Goal: Navigation & Orientation: Understand site structure

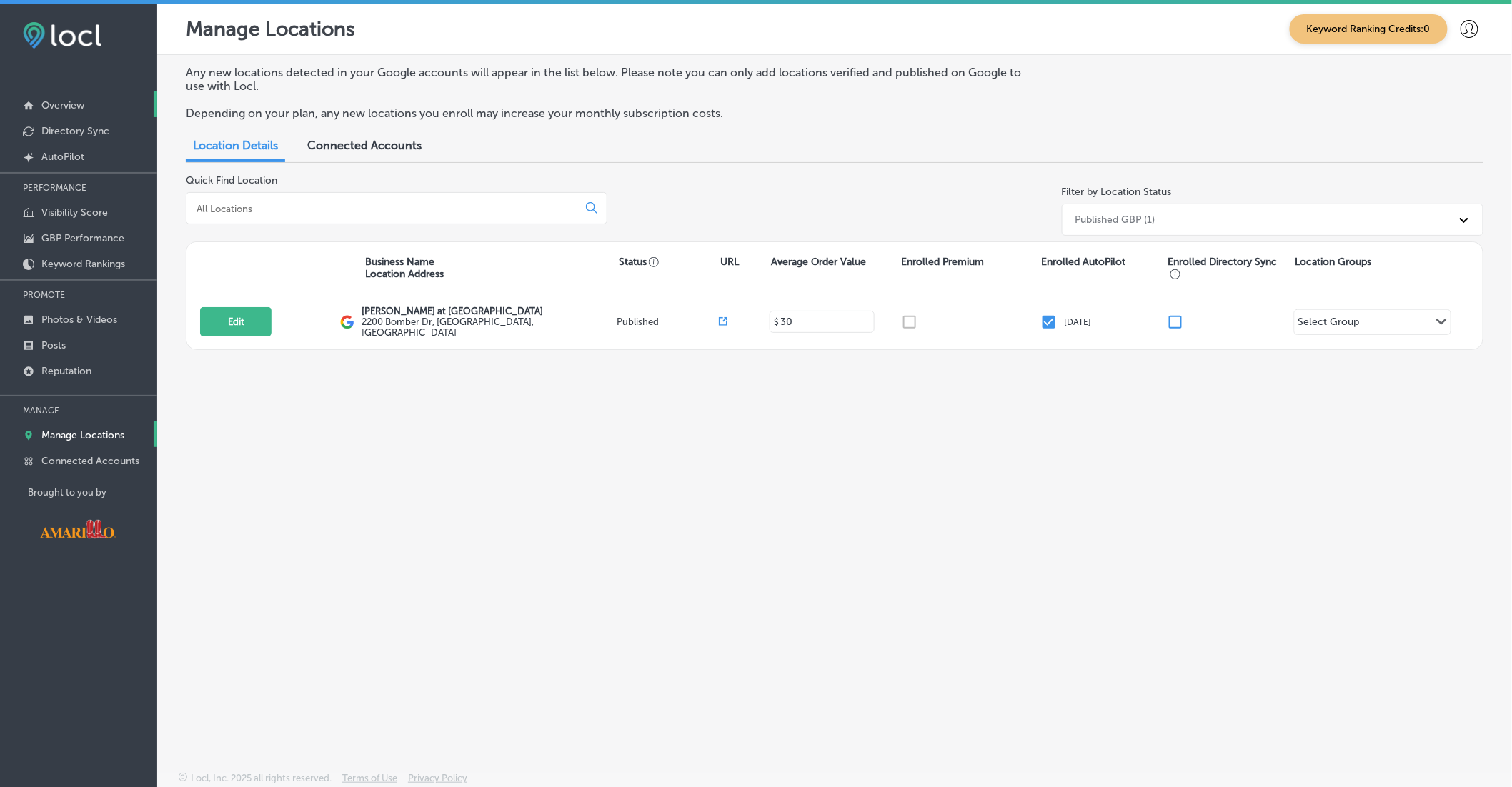
click at [90, 108] on link "Overview" at bounding box center [78, 104] width 157 height 26
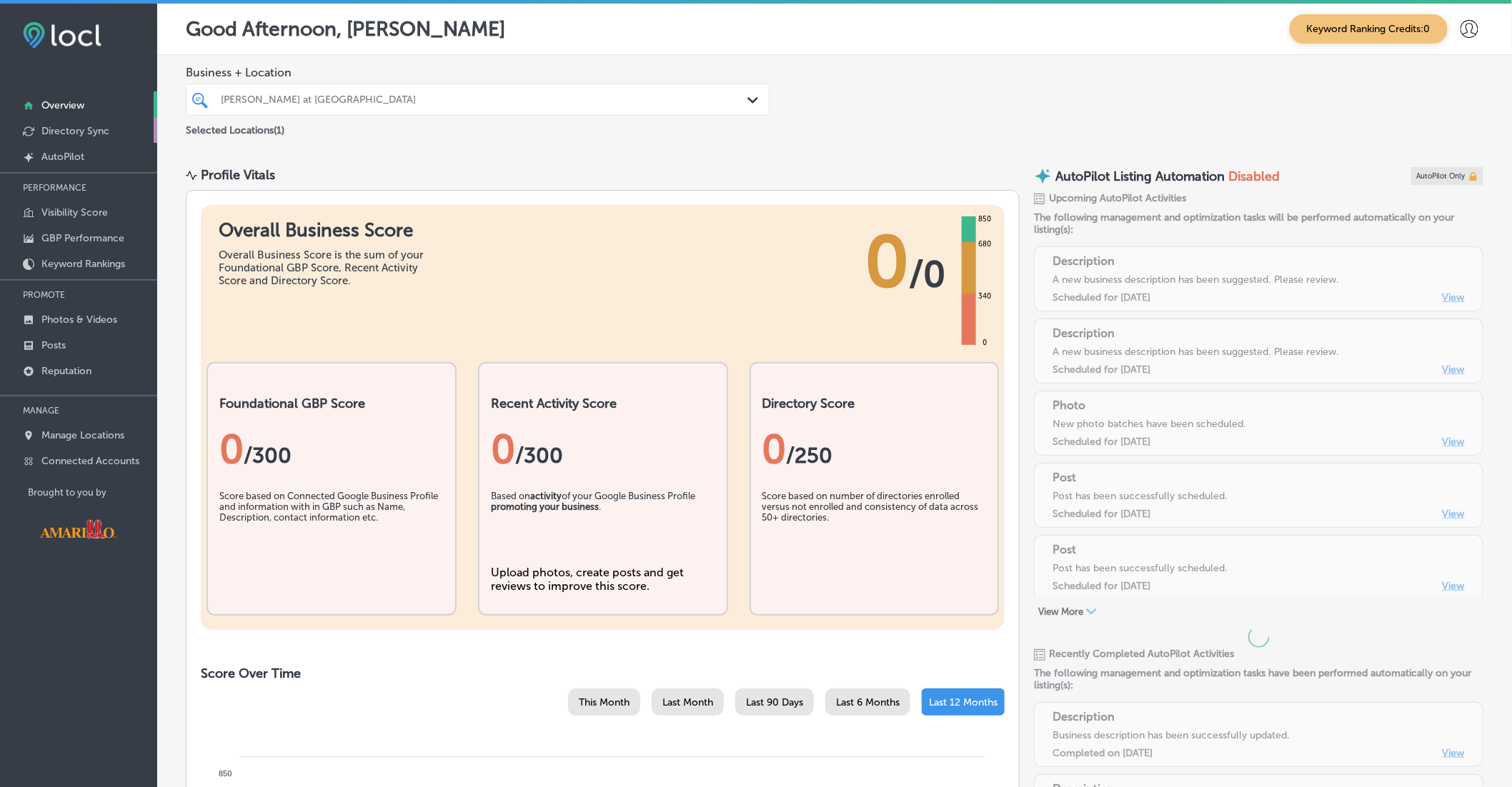
click at [112, 130] on link "Directory Sync" at bounding box center [78, 130] width 157 height 26
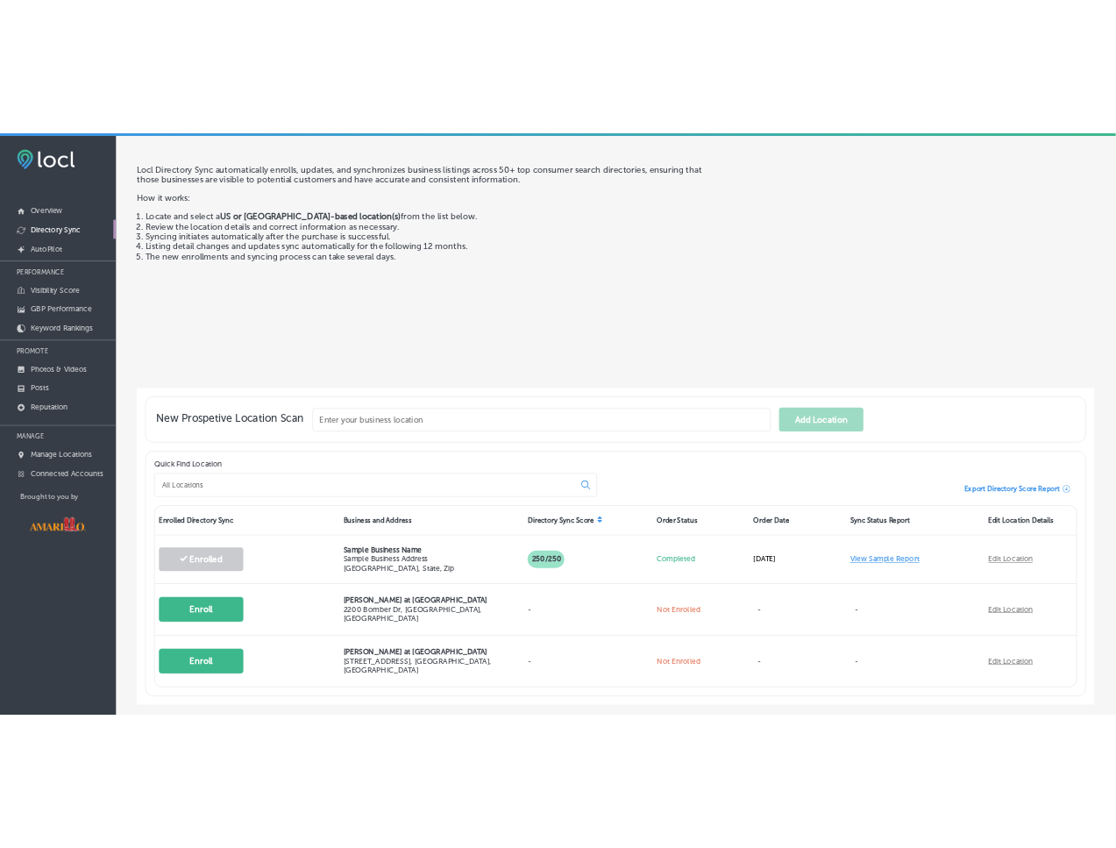
scroll to position [86, 0]
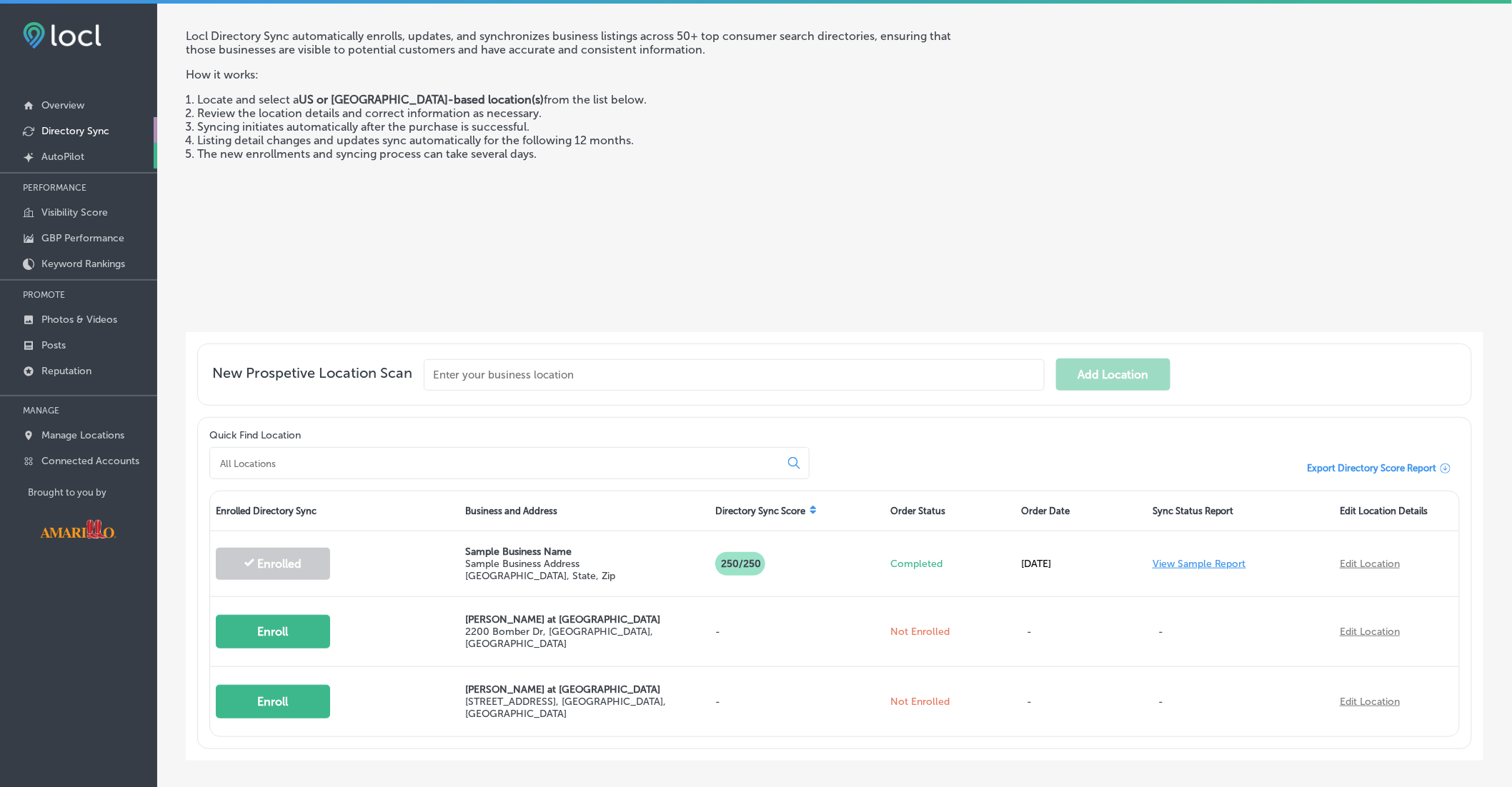
click at [106, 153] on link "Created by potrace 1.10, written by [PERSON_NAME] [DATE]-[DATE] AutoPilot" at bounding box center [78, 156] width 157 height 26
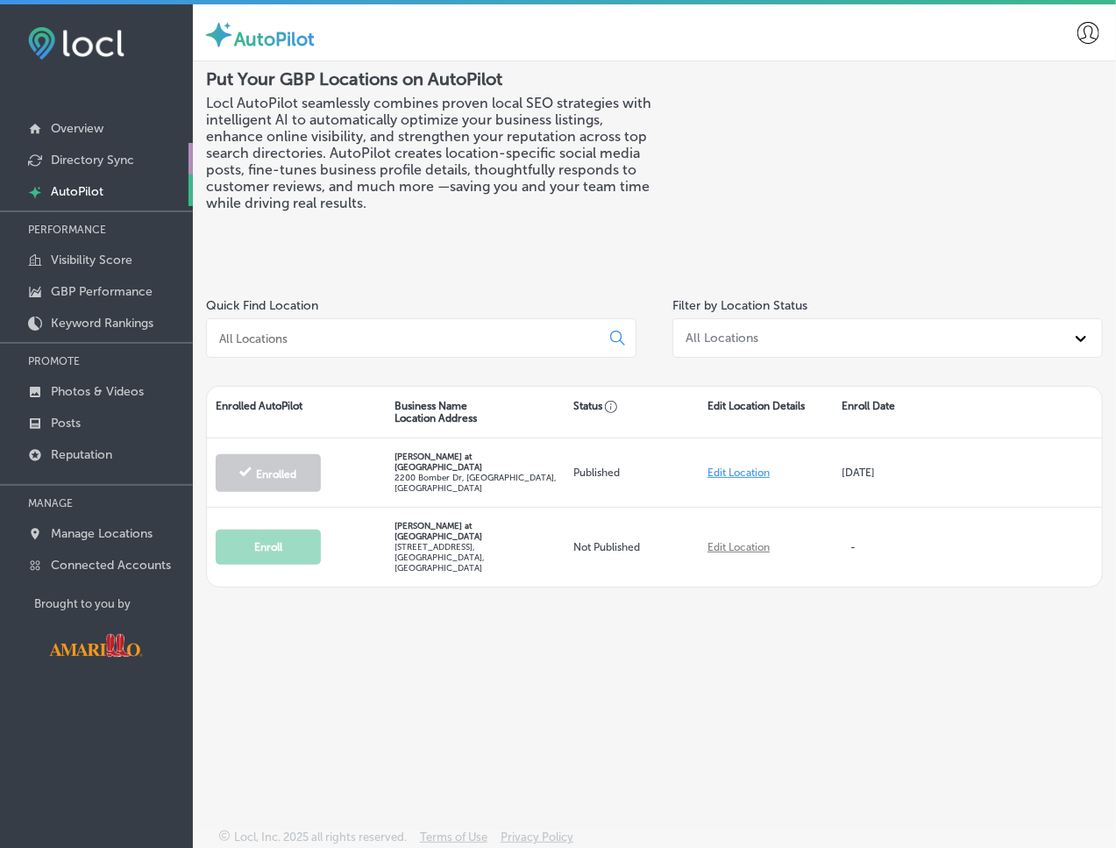
click at [129, 157] on p "Directory Sync" at bounding box center [92, 160] width 83 height 15
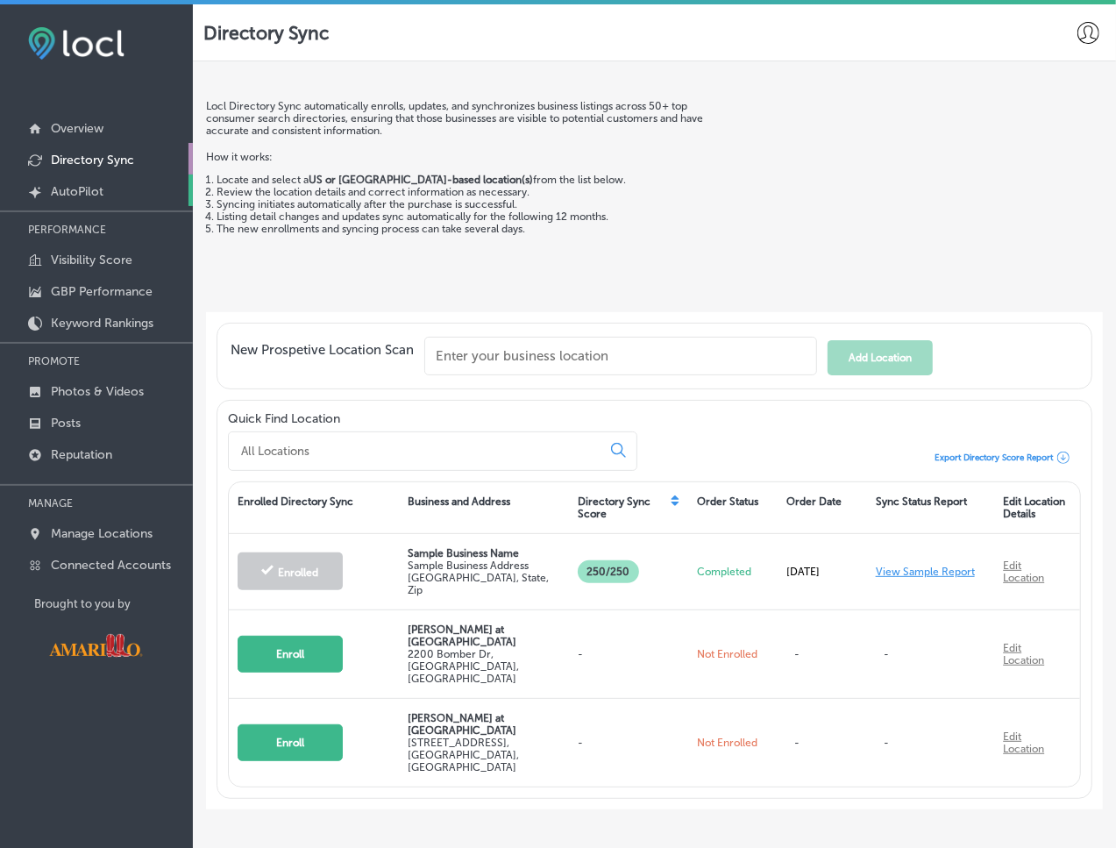
click at [98, 190] on p "AutoPilot" at bounding box center [77, 191] width 53 height 15
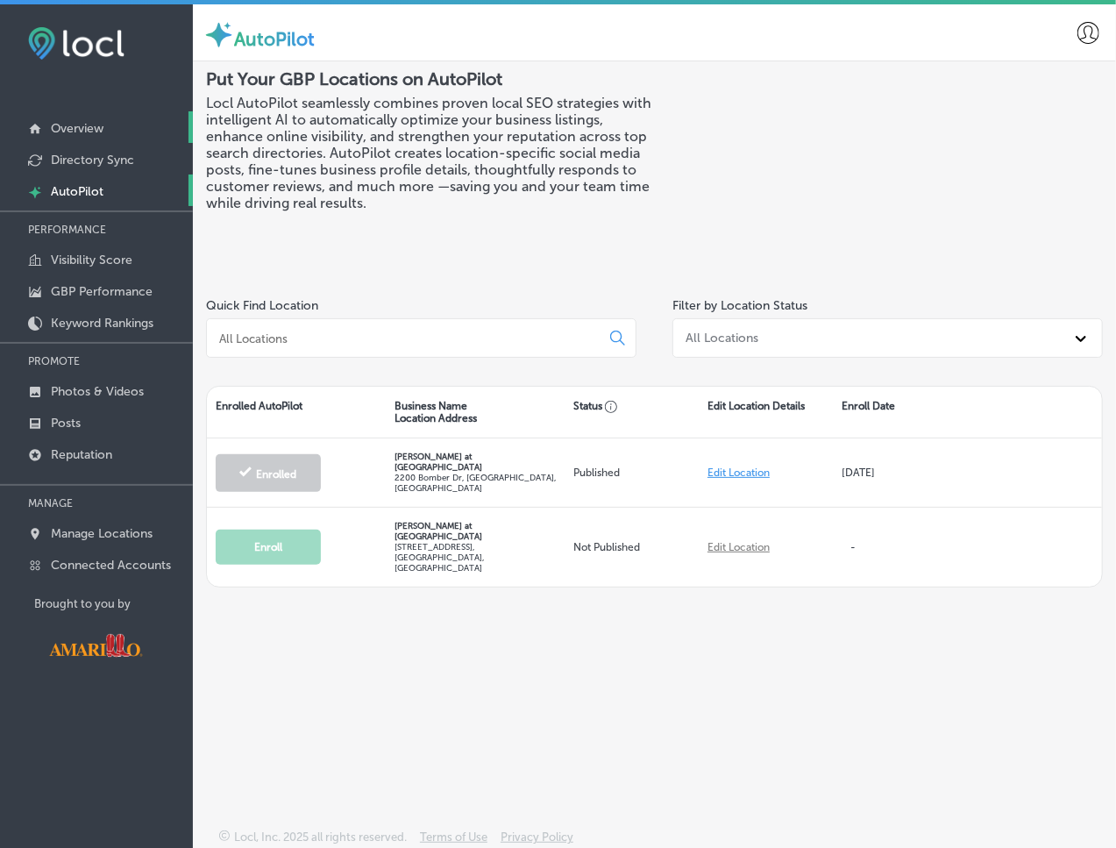
click at [95, 131] on p "Overview" at bounding box center [77, 128] width 53 height 15
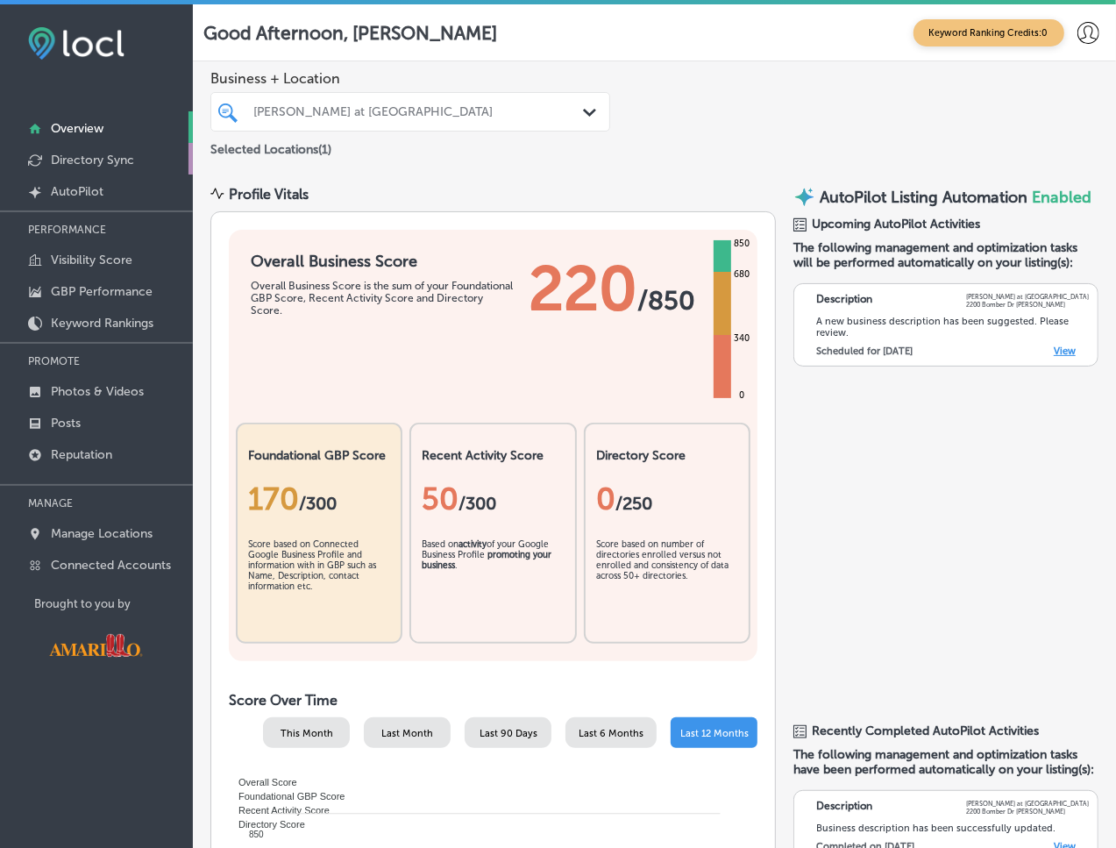
click at [112, 154] on p "Directory Sync" at bounding box center [92, 160] width 83 height 15
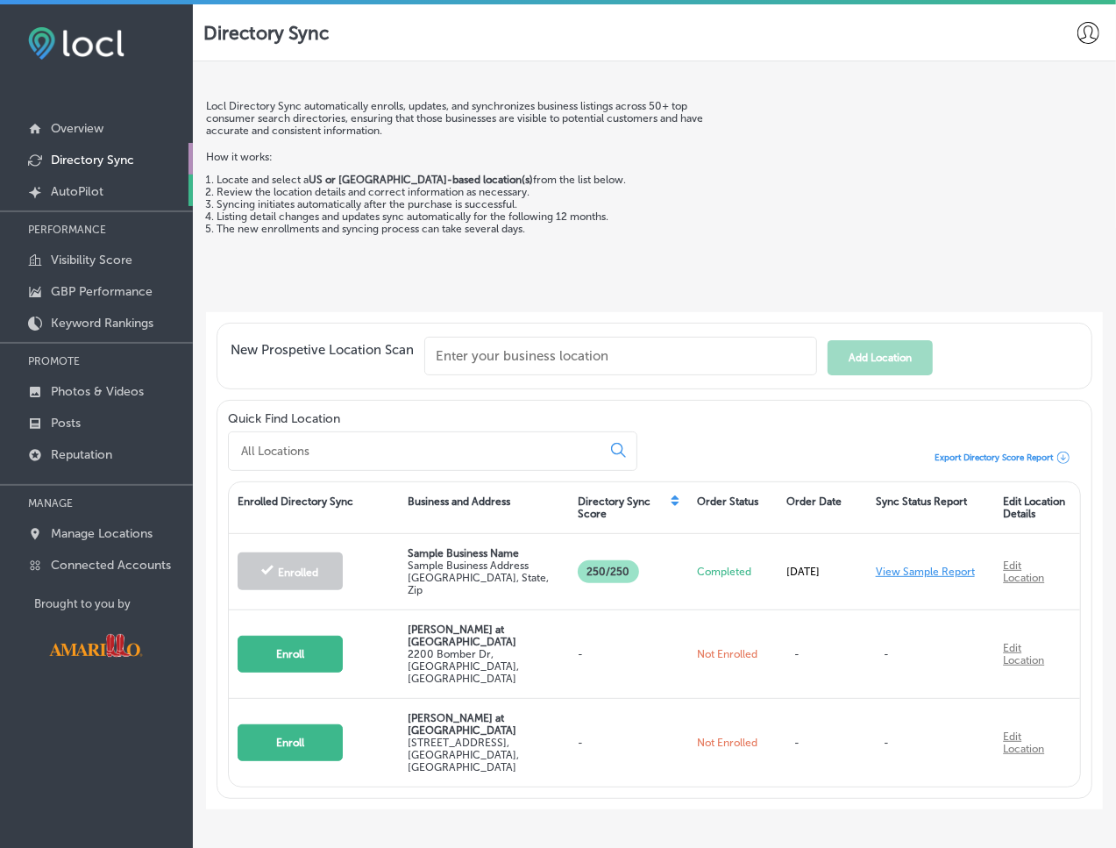
click at [114, 190] on link "Created by potrace 1.10, written by [PERSON_NAME] [DATE]-[DATE] AutoPilot" at bounding box center [96, 190] width 193 height 32
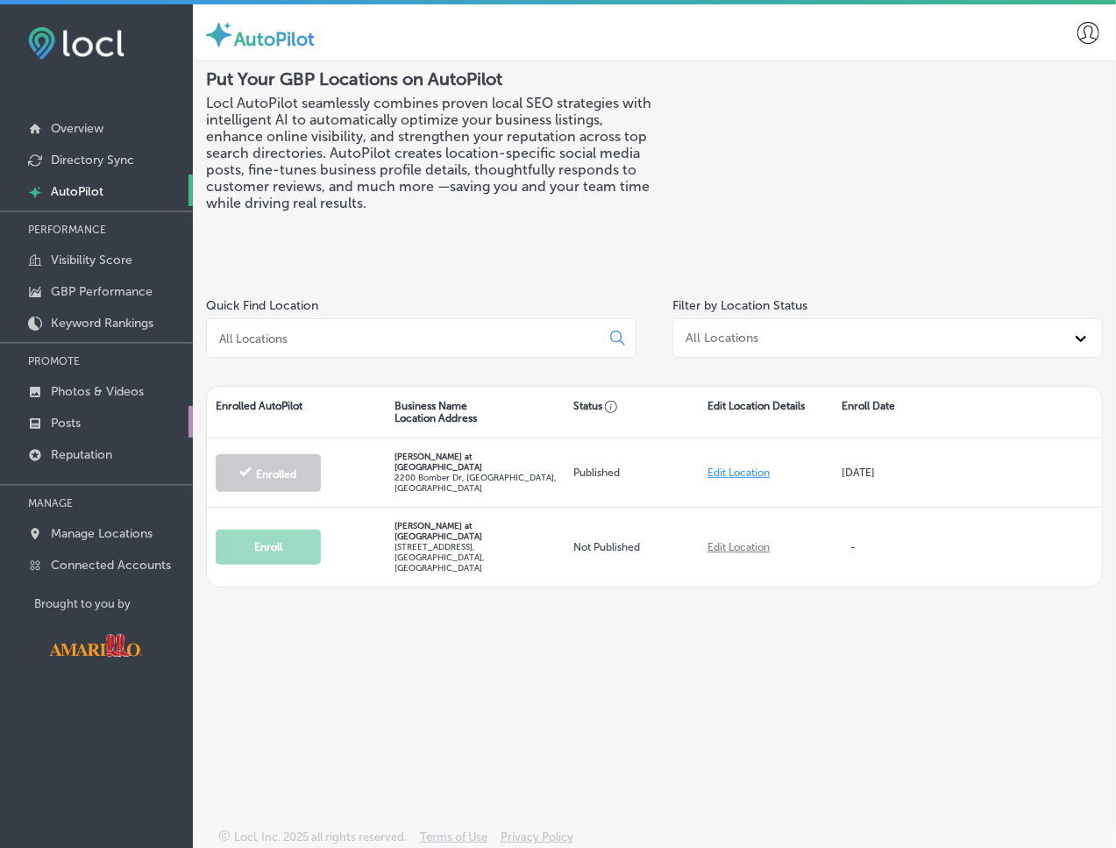
click at [100, 412] on link "Posts" at bounding box center [96, 422] width 193 height 32
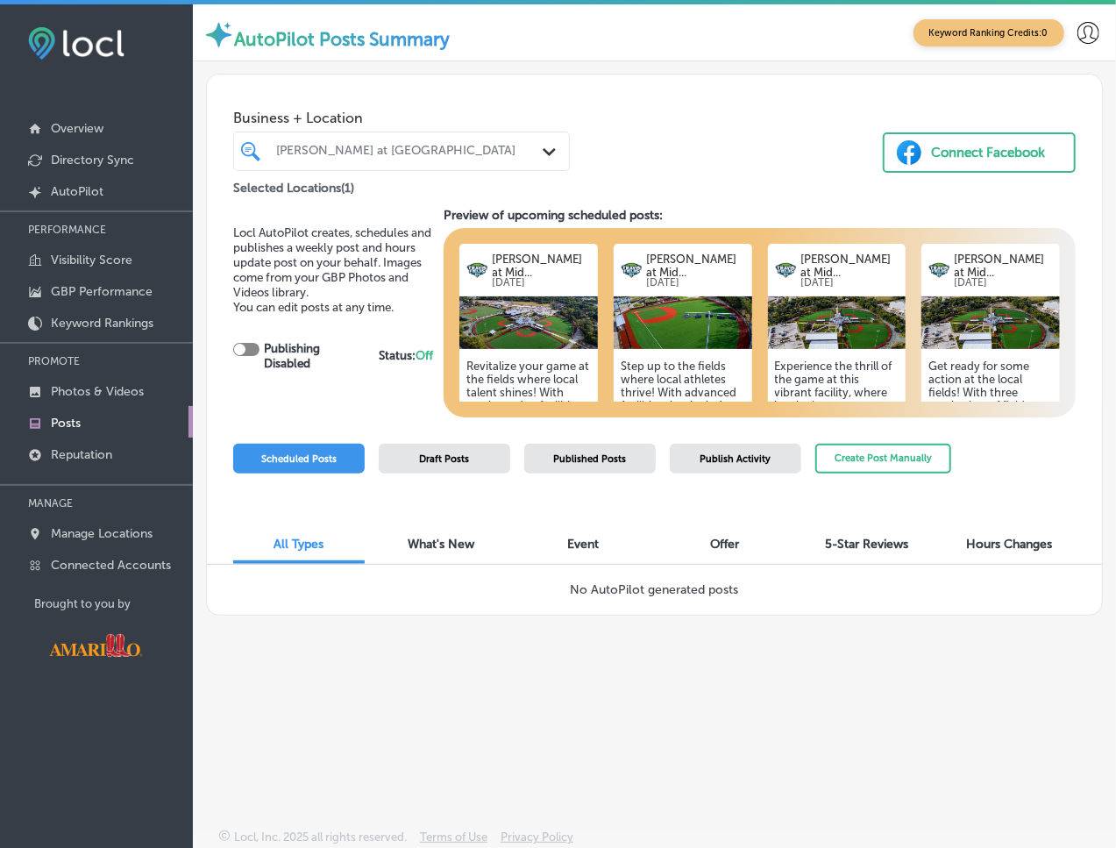
click at [454, 548] on span "What's New" at bounding box center [441, 544] width 67 height 15
click at [608, 550] on div "Event" at bounding box center [583, 546] width 132 height 36
click at [740, 550] on div "Offer" at bounding box center [725, 546] width 132 height 36
click at [872, 548] on span "5-Star Reviews" at bounding box center [867, 544] width 83 height 15
click at [1017, 546] on span "Hours Changes" at bounding box center [1009, 544] width 86 height 15
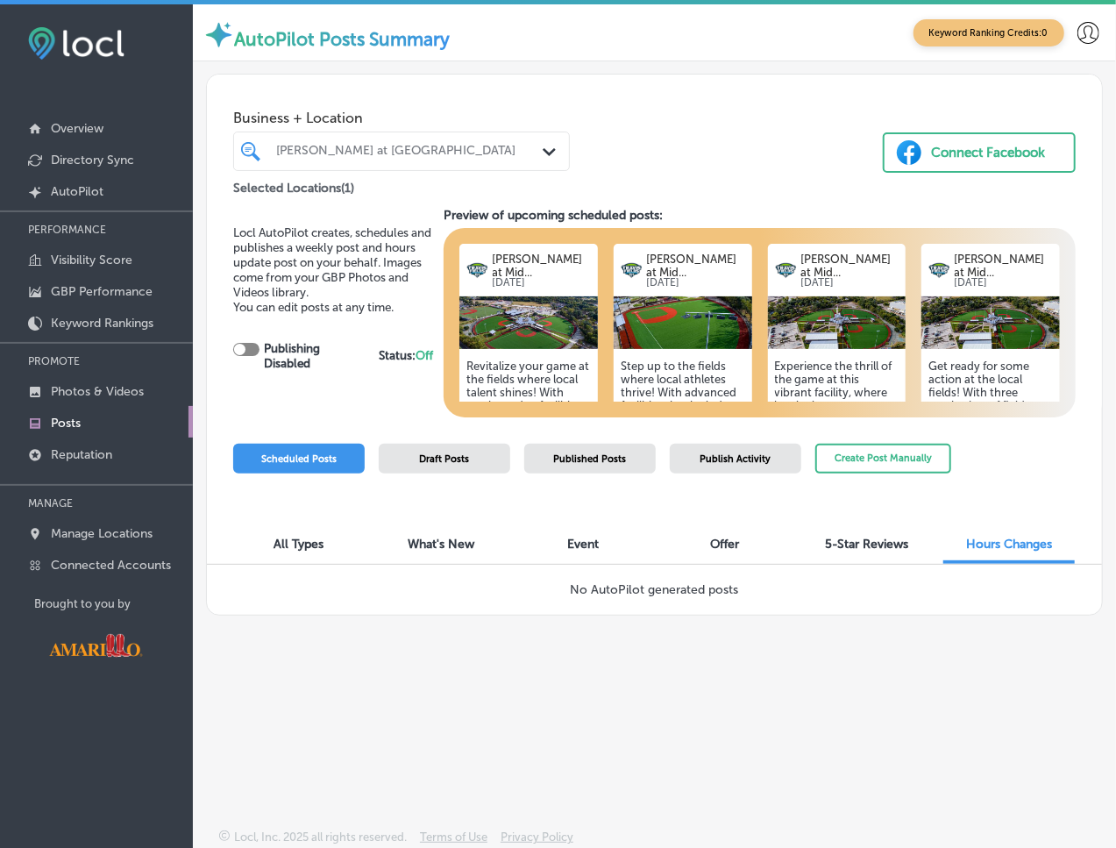
click at [294, 544] on span "All Types" at bounding box center [299, 544] width 50 height 15
click at [104, 122] on link "Overview" at bounding box center [96, 127] width 193 height 32
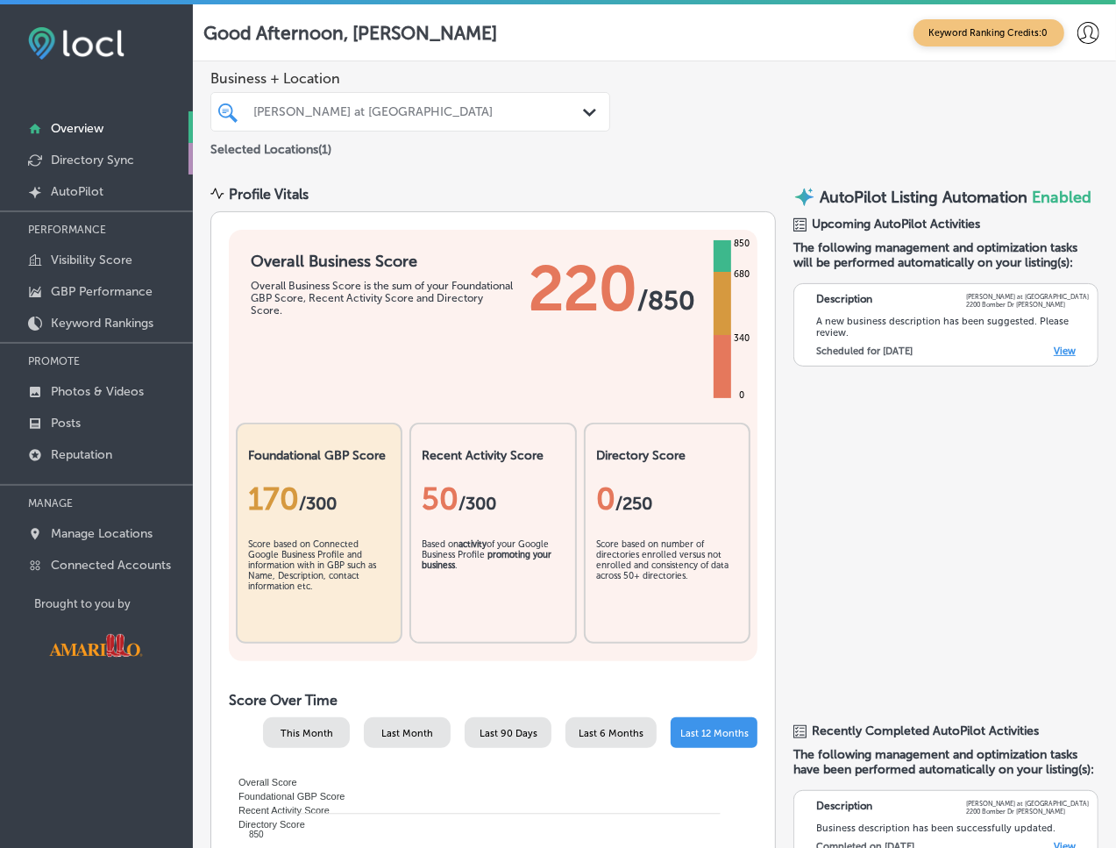
click at [115, 153] on p "Directory Sync" at bounding box center [92, 160] width 83 height 15
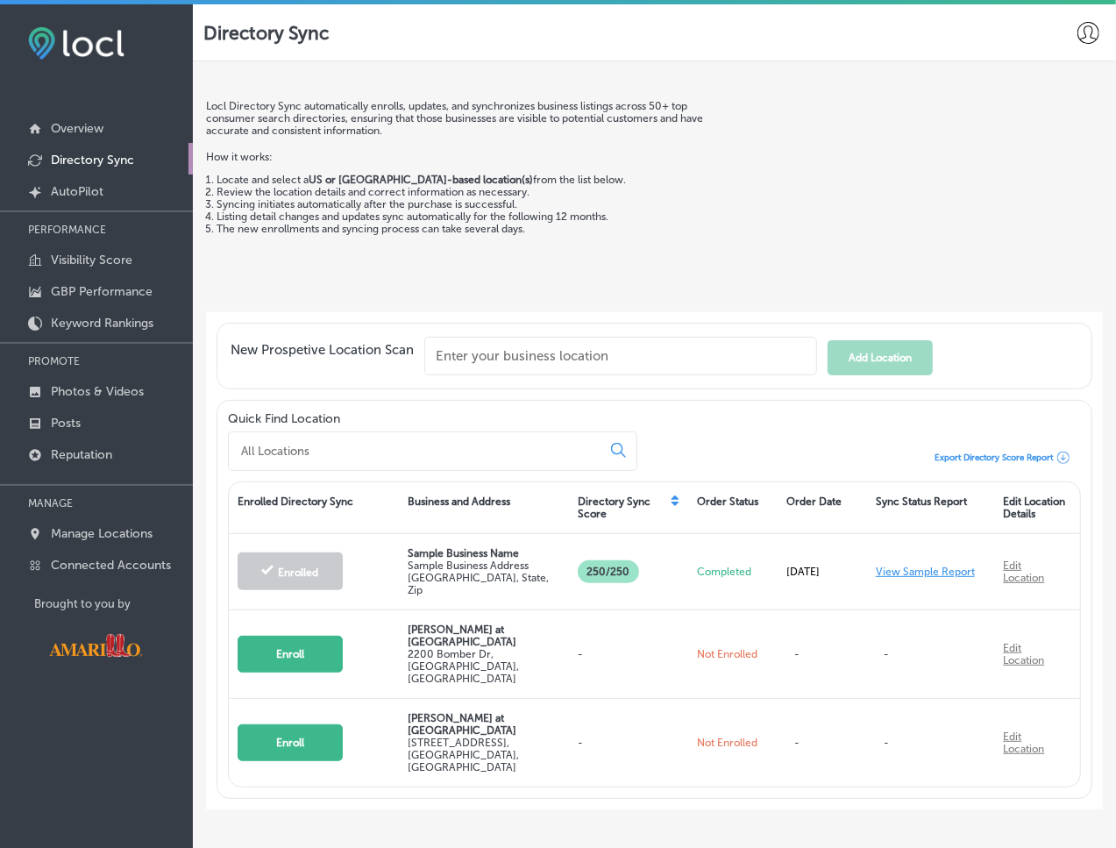
click at [103, 143] on link "Directory Sync" at bounding box center [96, 159] width 193 height 32
click at [93, 119] on link "Overview" at bounding box center [96, 127] width 193 height 32
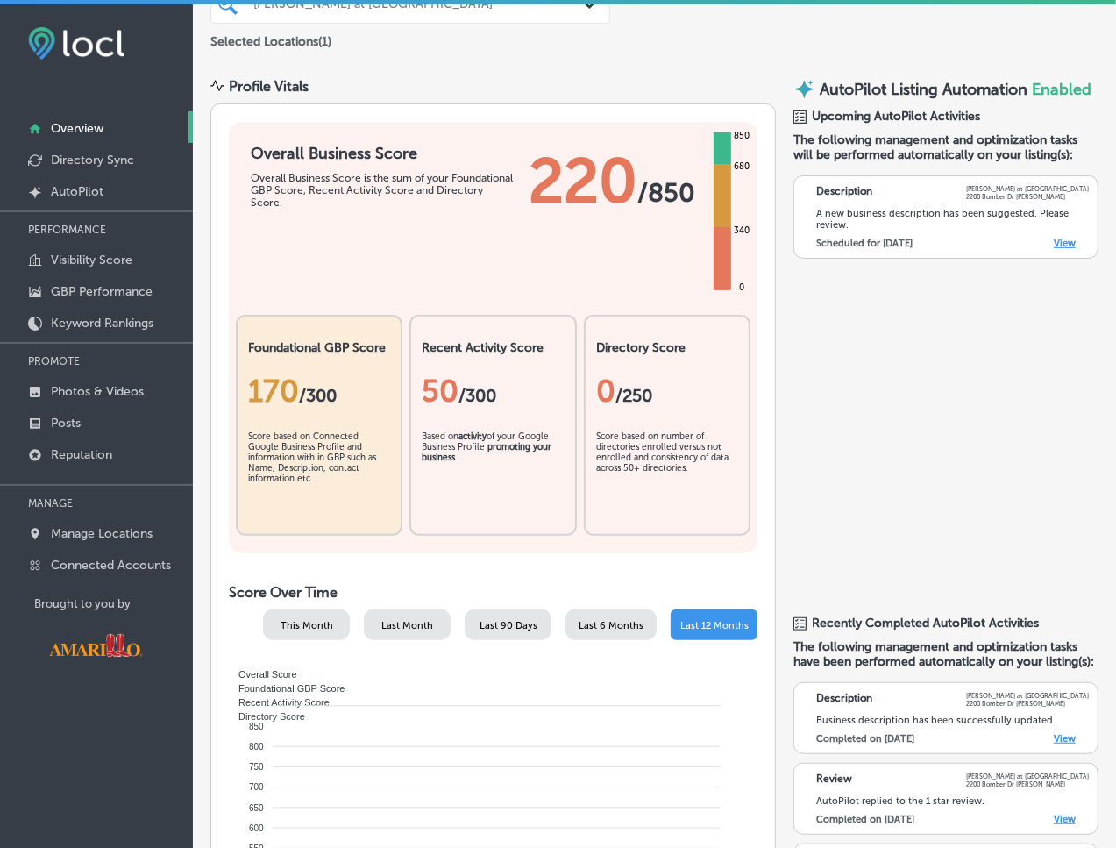
scroll to position [26, 0]
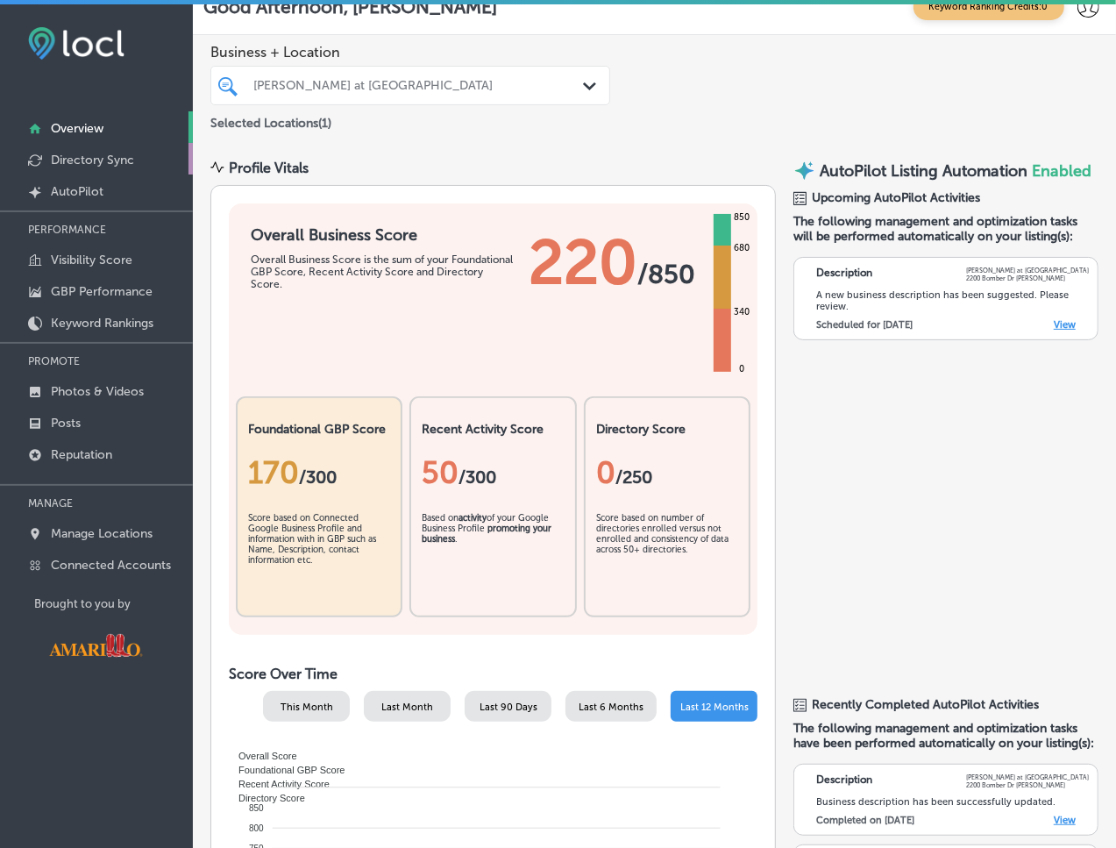
click at [130, 154] on p "Directory Sync" at bounding box center [92, 160] width 83 height 15
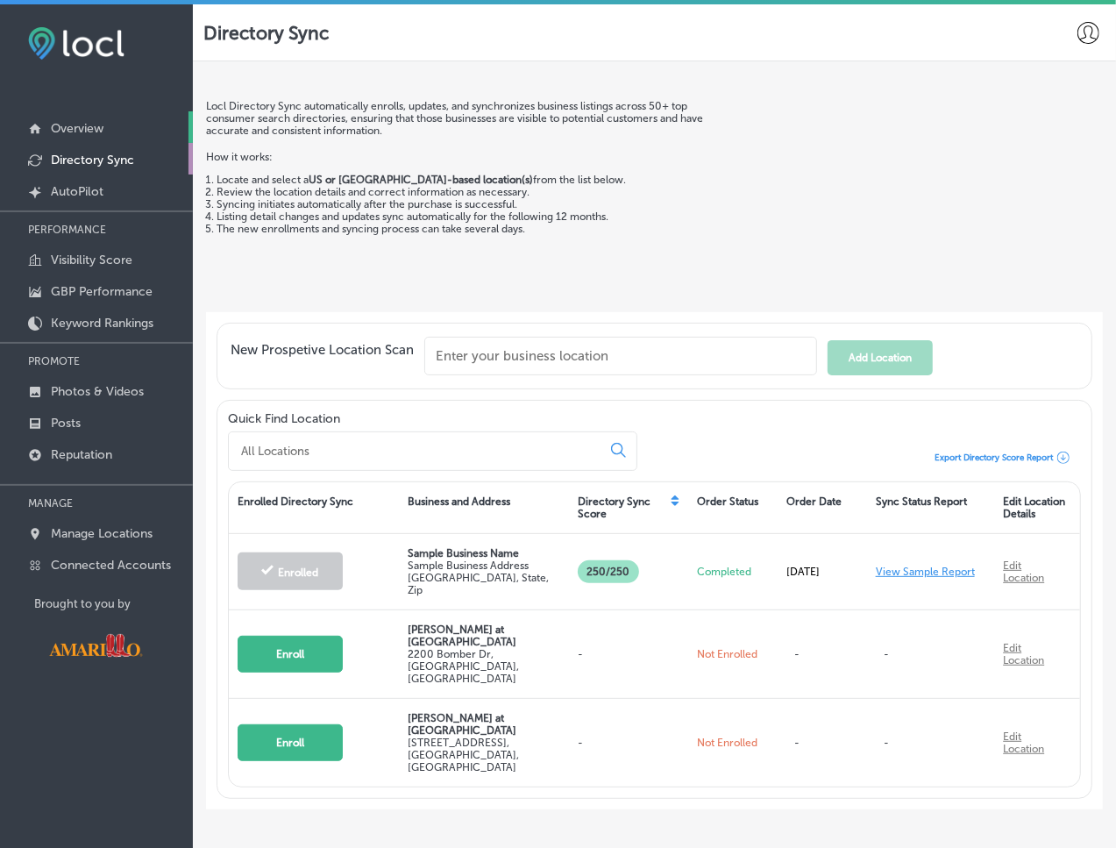
click at [122, 130] on link "Overview" at bounding box center [96, 127] width 193 height 32
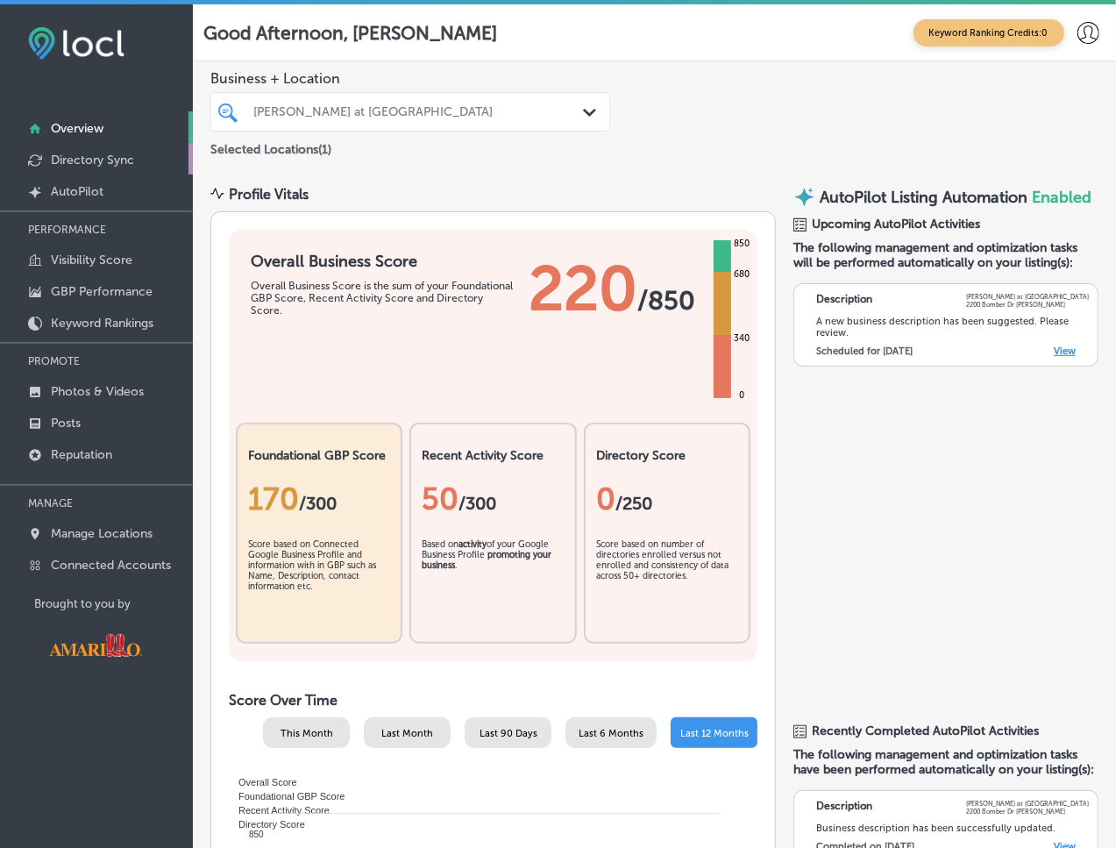
click at [134, 157] on link "Directory Sync" at bounding box center [96, 159] width 193 height 32
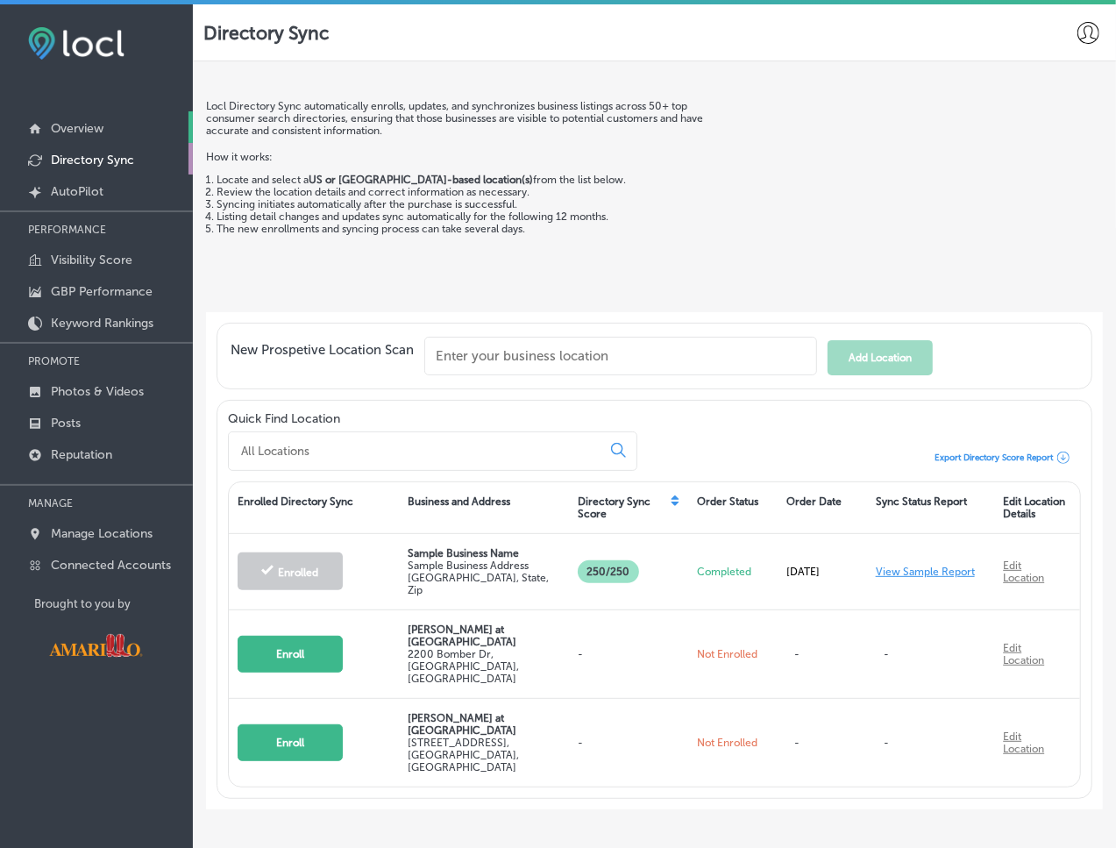
click at [153, 137] on link "Overview" at bounding box center [96, 127] width 193 height 32
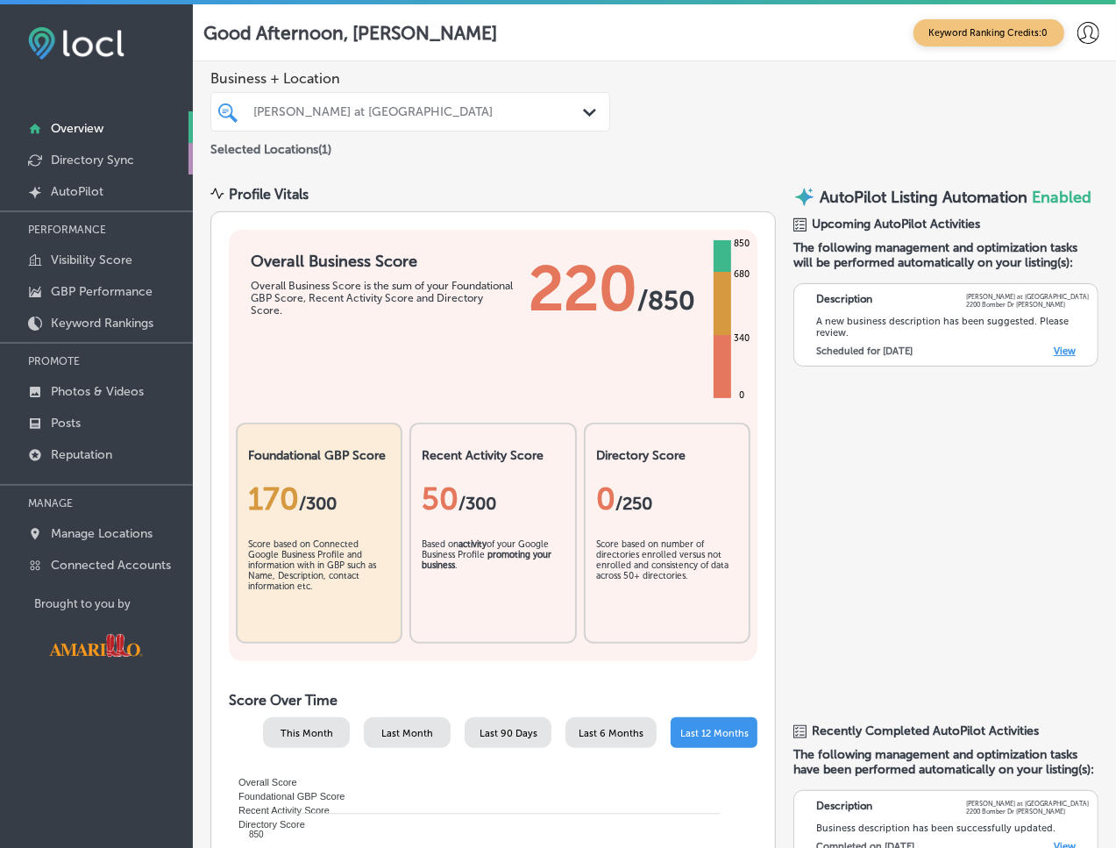
click at [114, 162] on p "Directory Sync" at bounding box center [92, 160] width 83 height 15
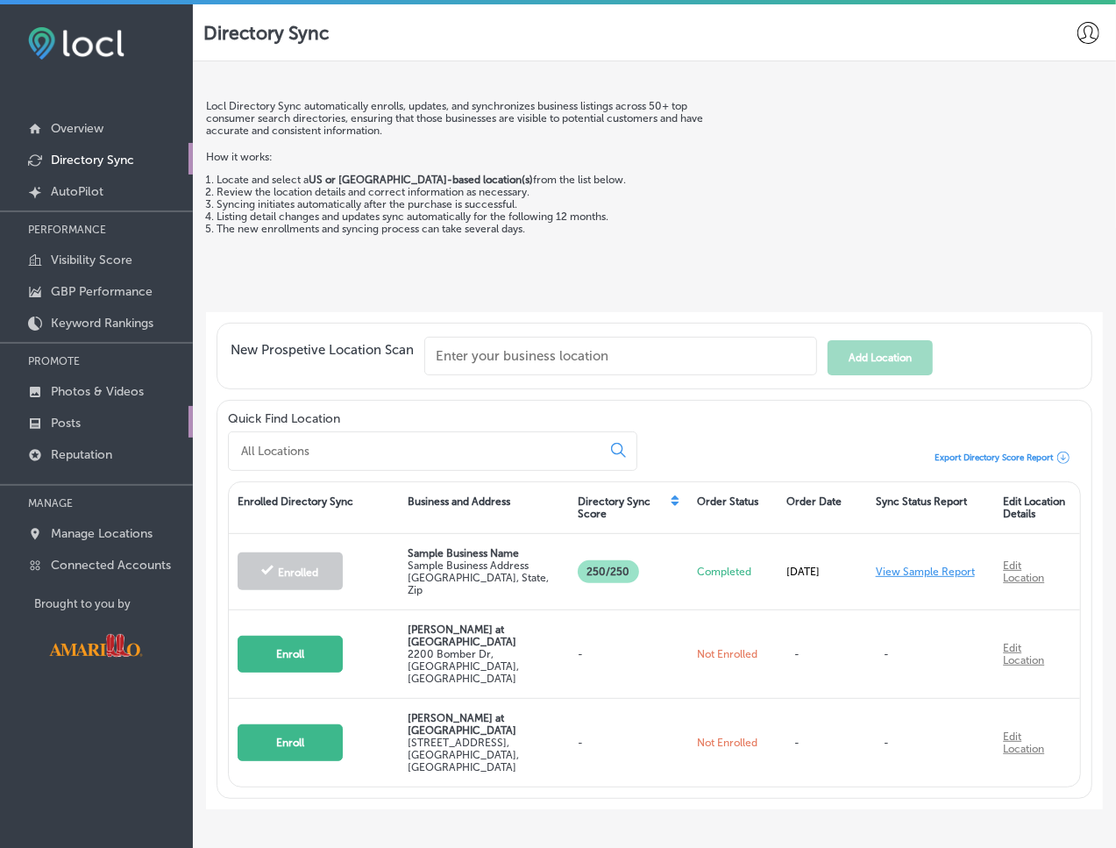
click at [87, 425] on link "Posts" at bounding box center [96, 422] width 193 height 32
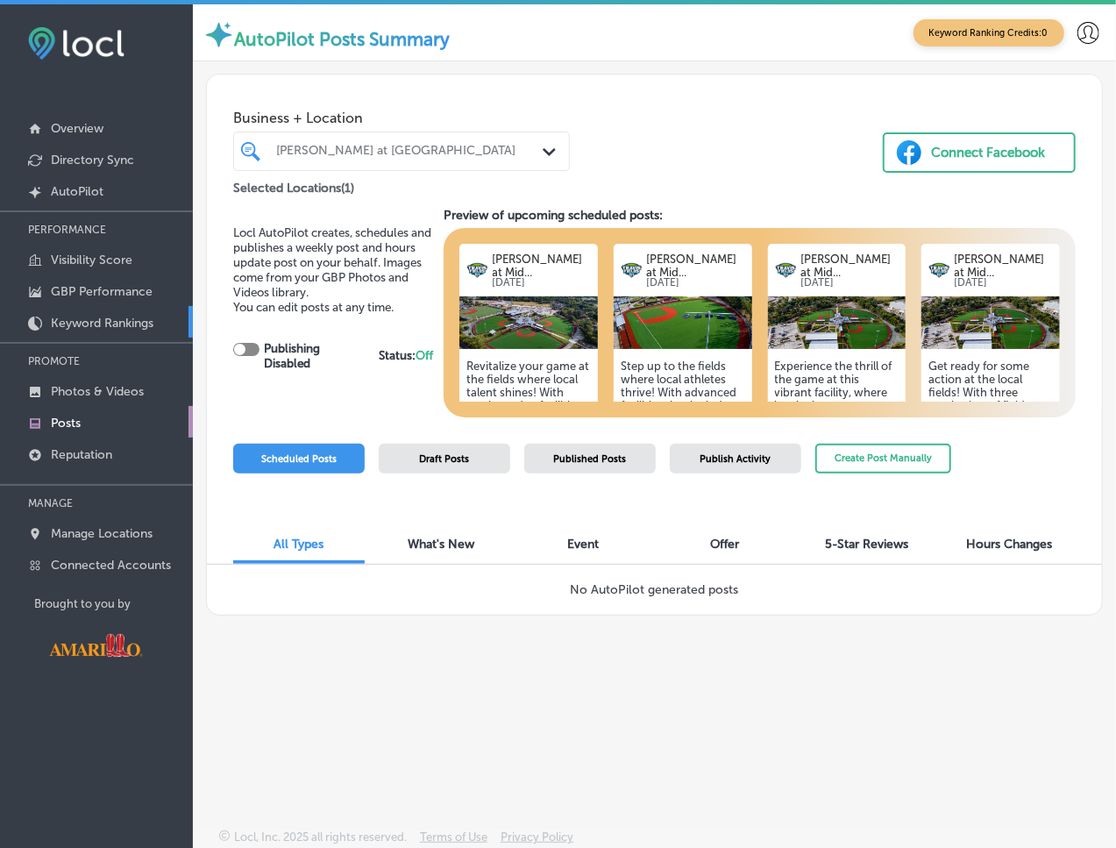
click at [70, 316] on p "Keyword Rankings" at bounding box center [102, 323] width 103 height 15
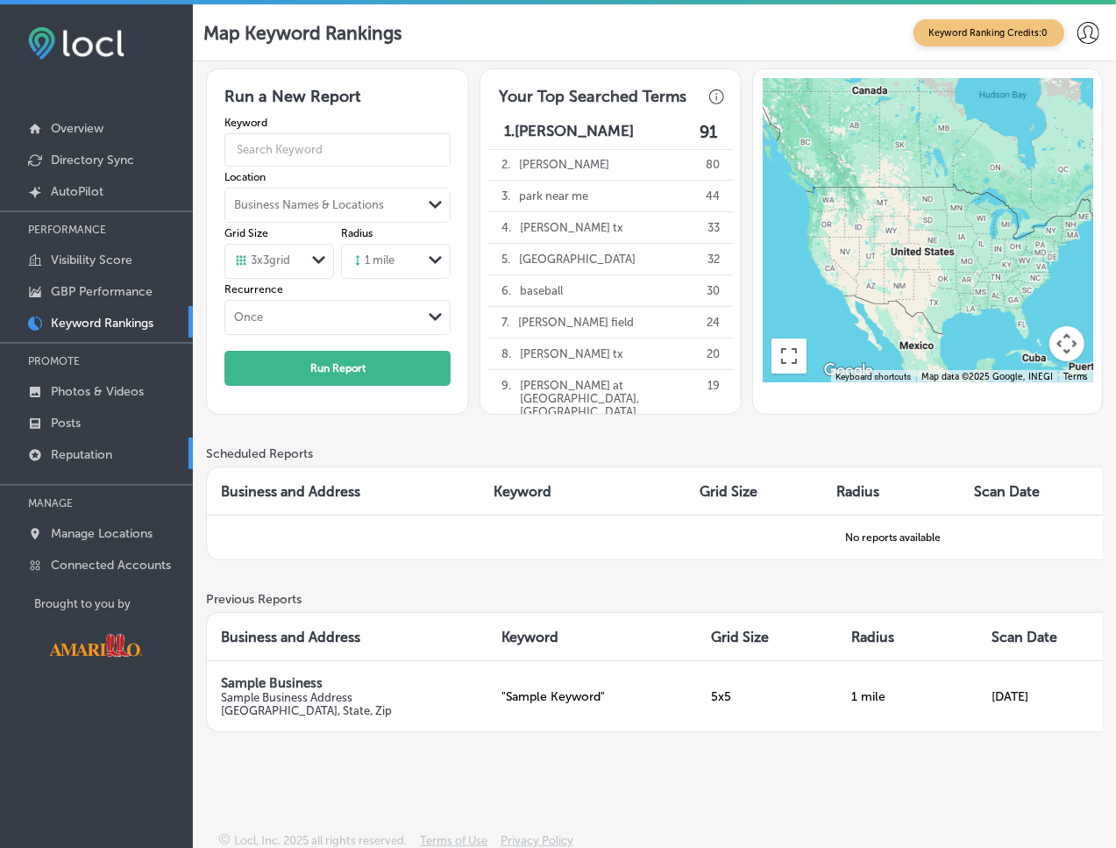
click at [94, 458] on p "Reputation" at bounding box center [81, 454] width 61 height 15
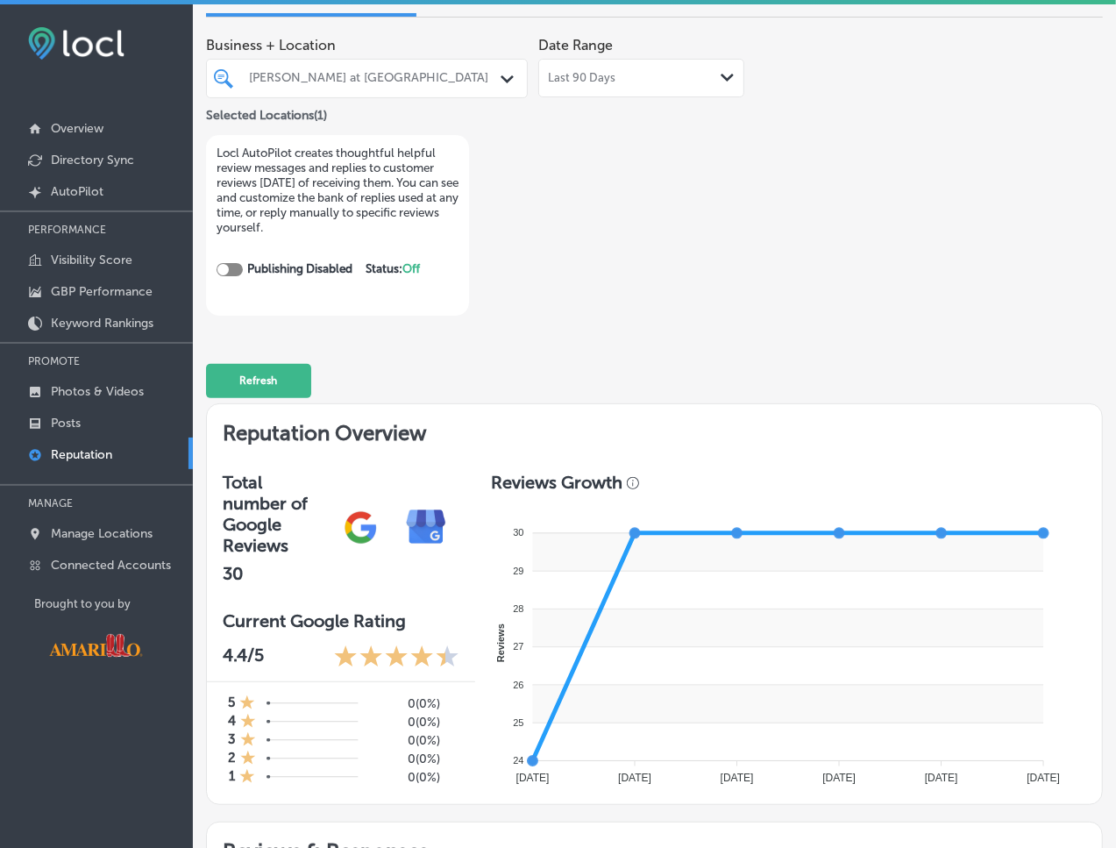
scroll to position [110, 0]
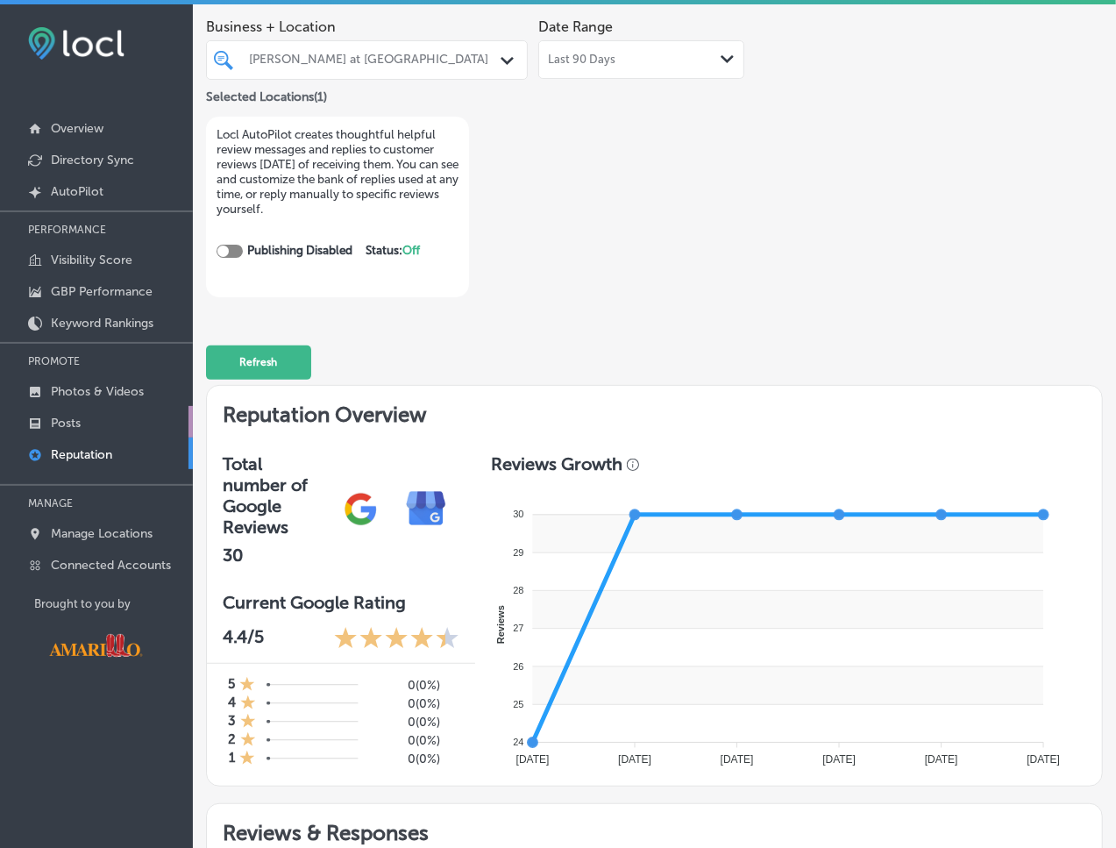
click at [81, 416] on p "Posts" at bounding box center [66, 423] width 30 height 15
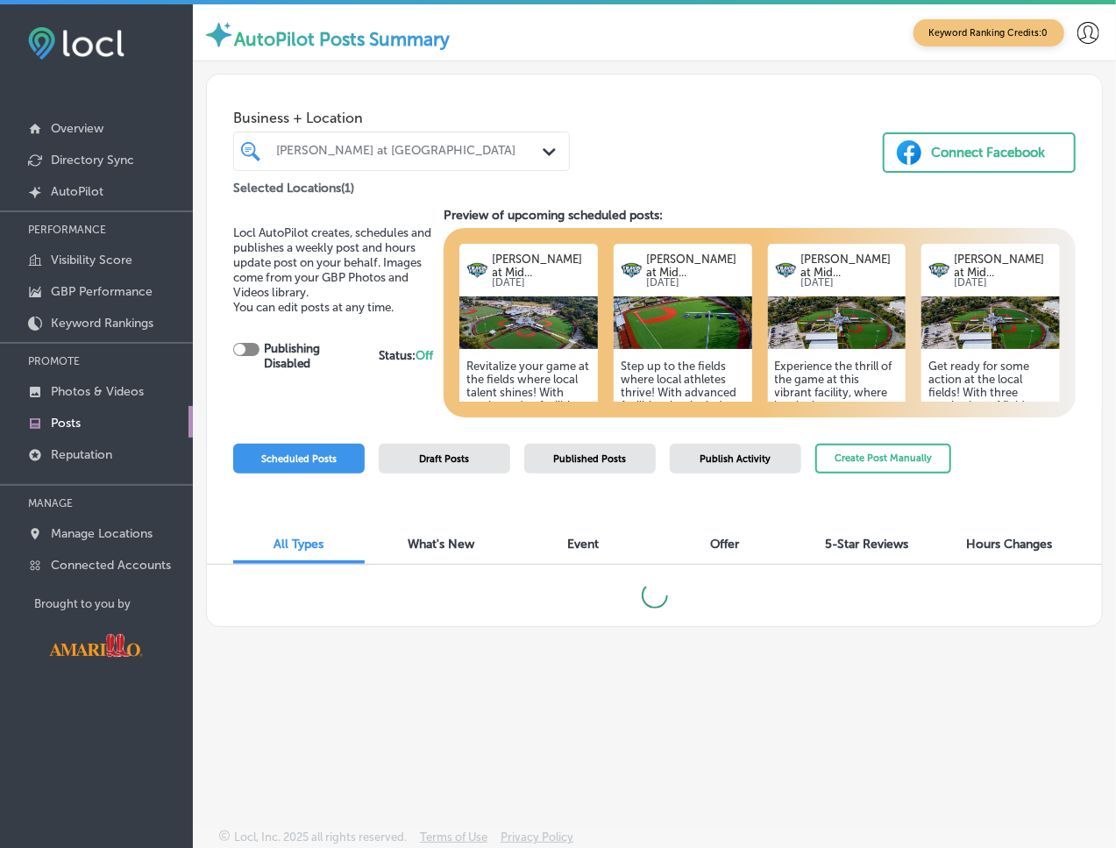
click at [444, 470] on div "Draft Posts" at bounding box center [445, 459] width 132 height 30
click at [613, 466] on div "Published Posts" at bounding box center [590, 459] width 132 height 30
click at [754, 466] on div "Publish Activity" at bounding box center [736, 459] width 132 height 30
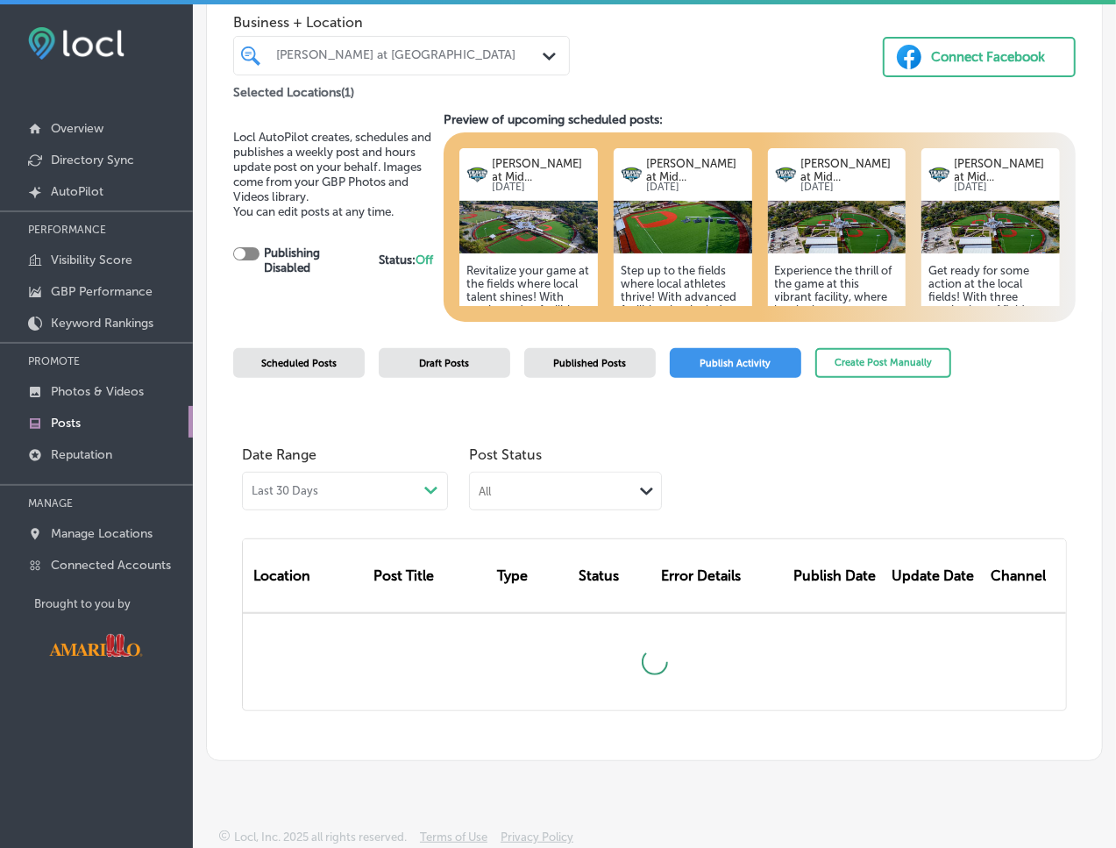
scroll to position [56, 0]
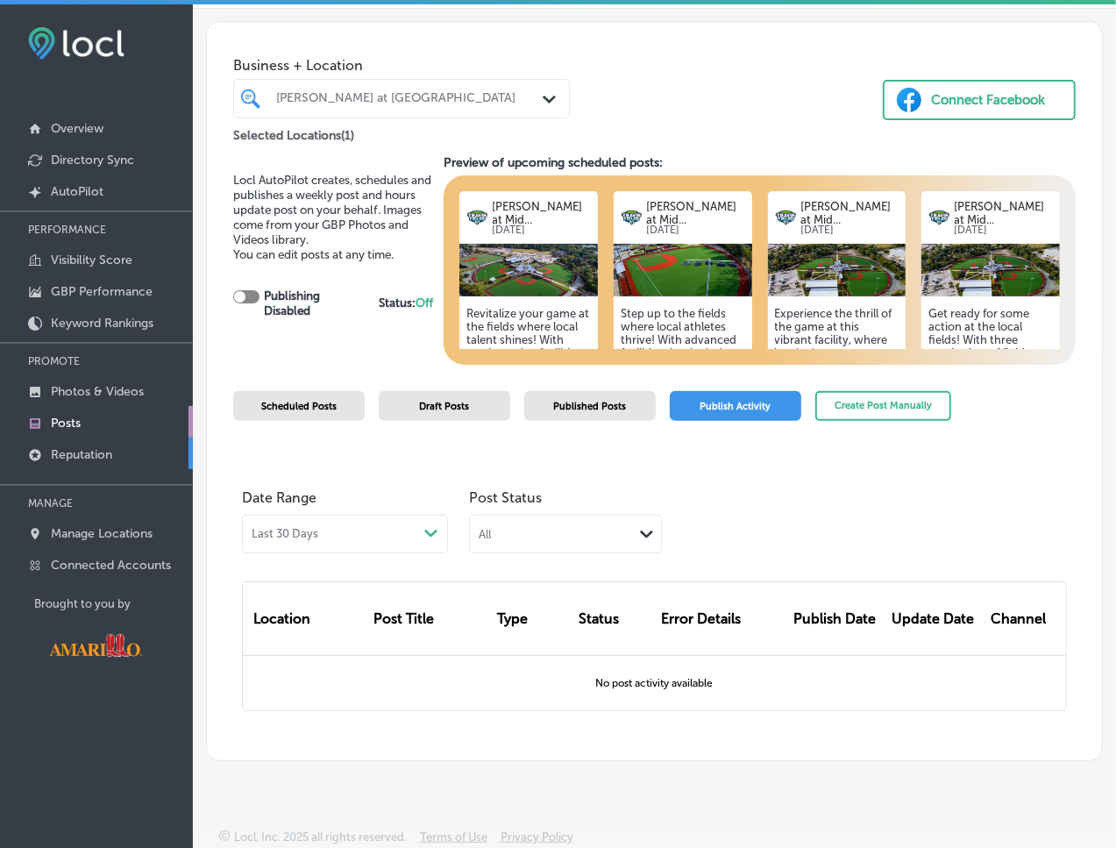
click at [93, 454] on p "Reputation" at bounding box center [81, 454] width 61 height 15
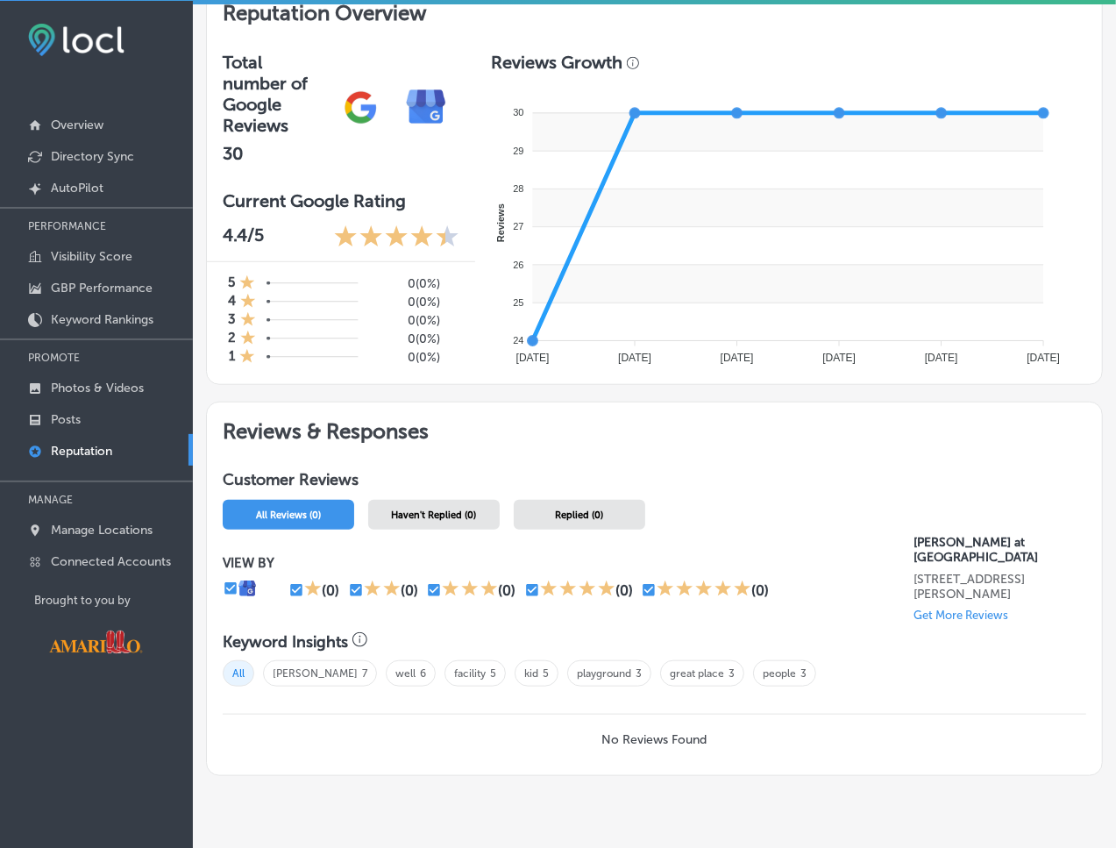
scroll to position [482, 0]
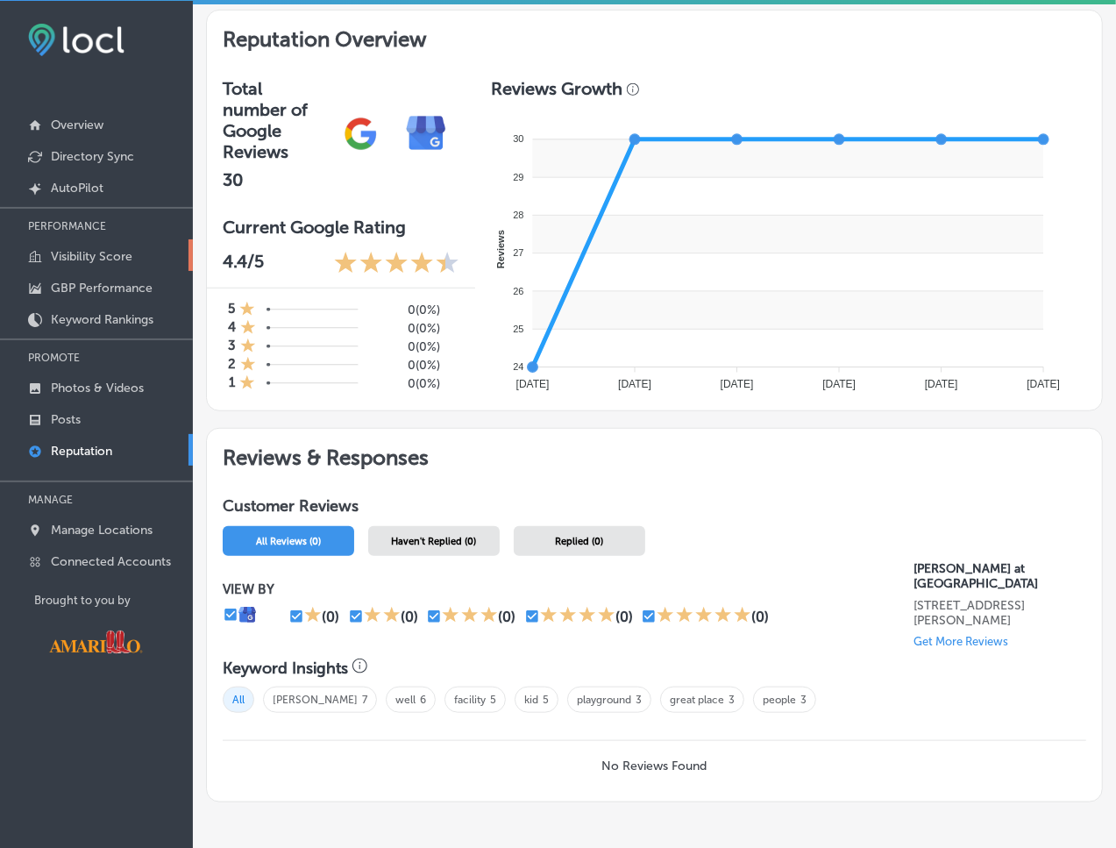
click at [124, 268] on link "Visibility Score" at bounding box center [96, 255] width 193 height 32
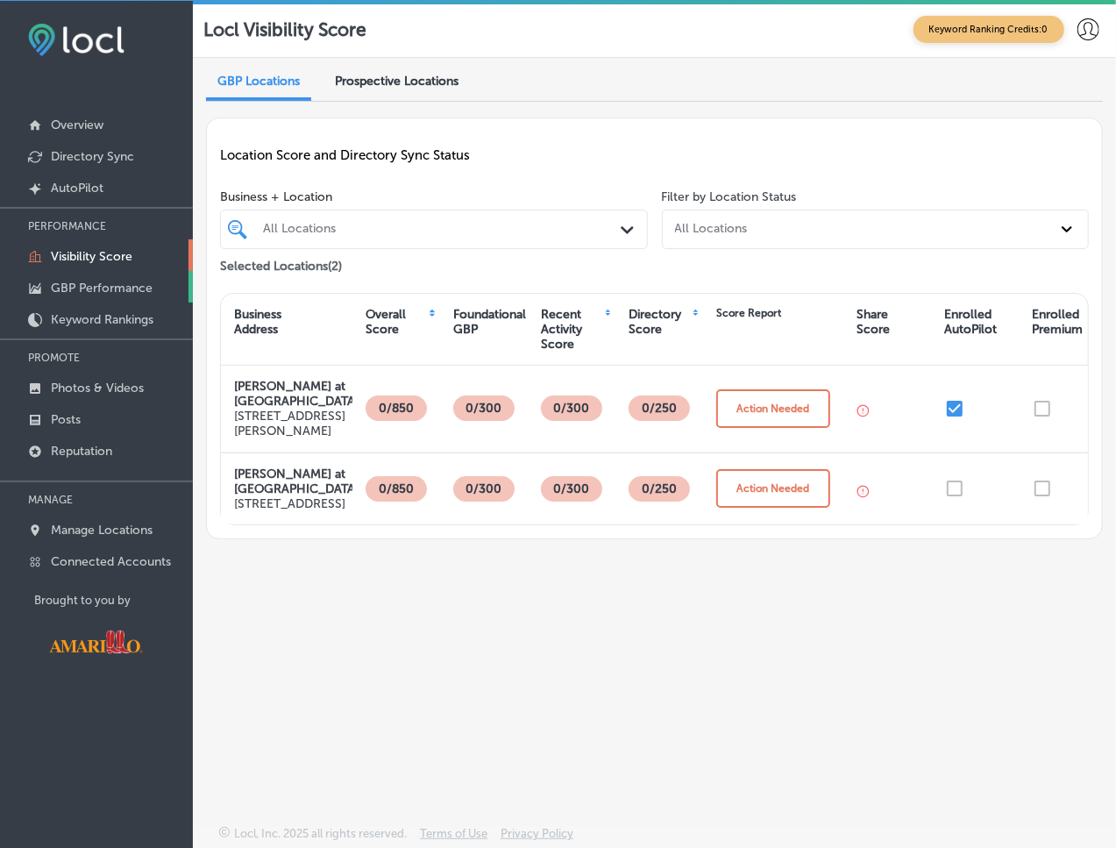
click at [138, 288] on p "GBP Performance" at bounding box center [102, 288] width 102 height 15
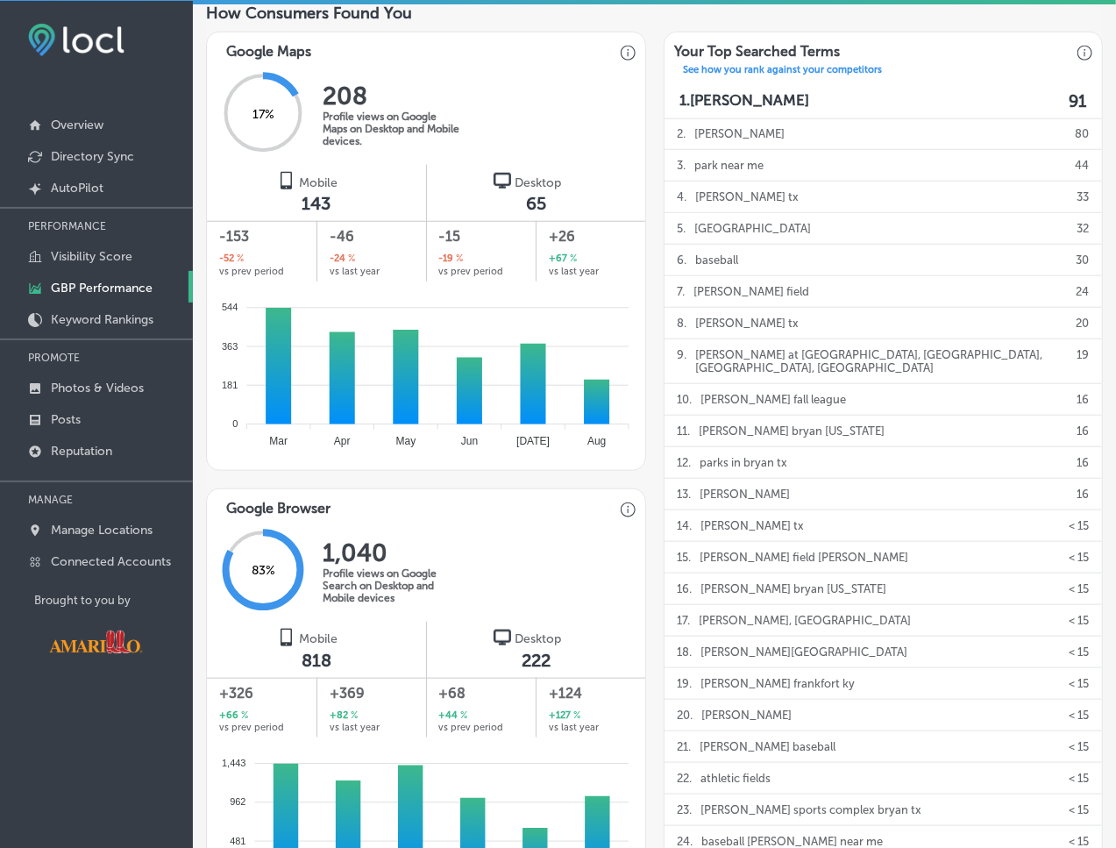
scroll to position [708, 0]
